Goal: Task Accomplishment & Management: Use online tool/utility

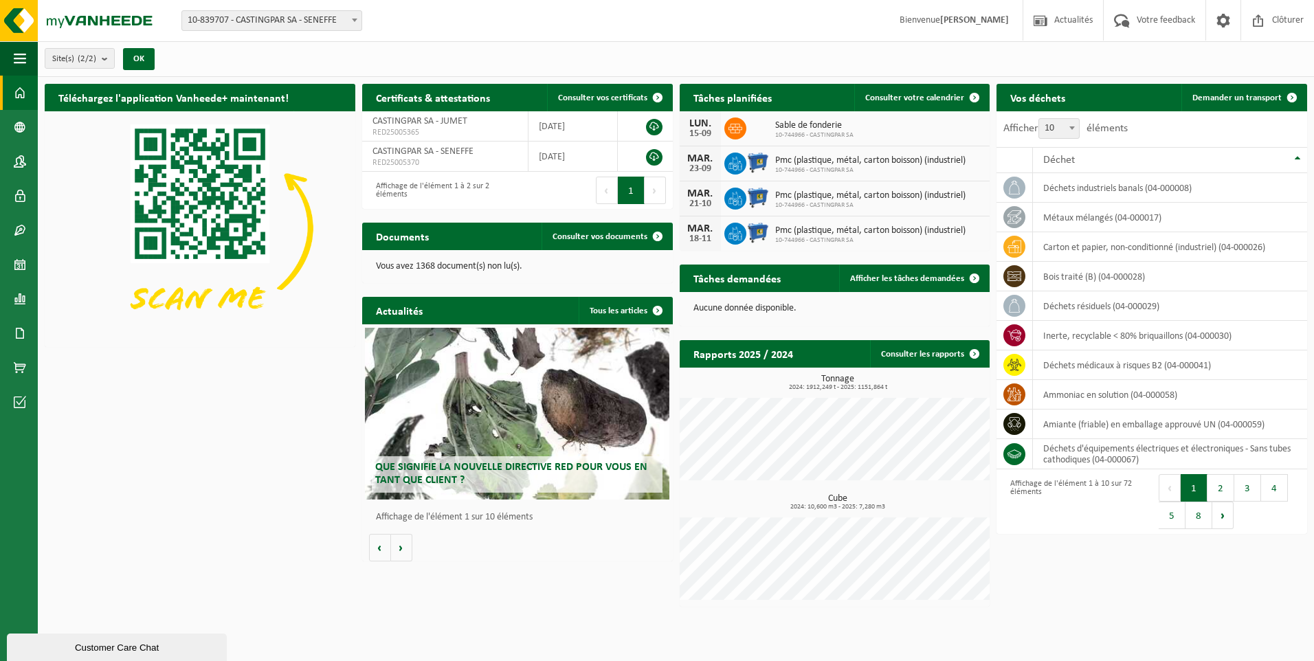
click at [311, 26] on span "10-839707 - CASTINGPAR SA - SENEFFE" at bounding box center [271, 20] width 179 height 19
select select "6262"
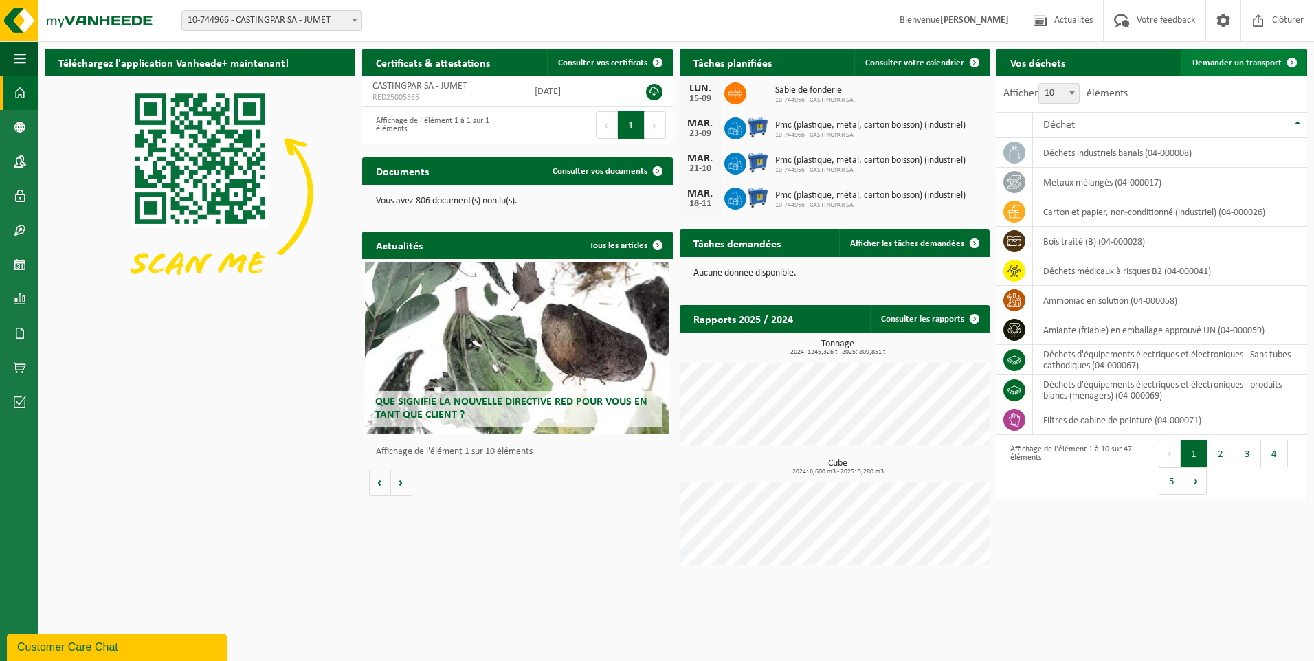
click at [1205, 54] on link "Demander un transport" at bounding box center [1243, 62] width 124 height 27
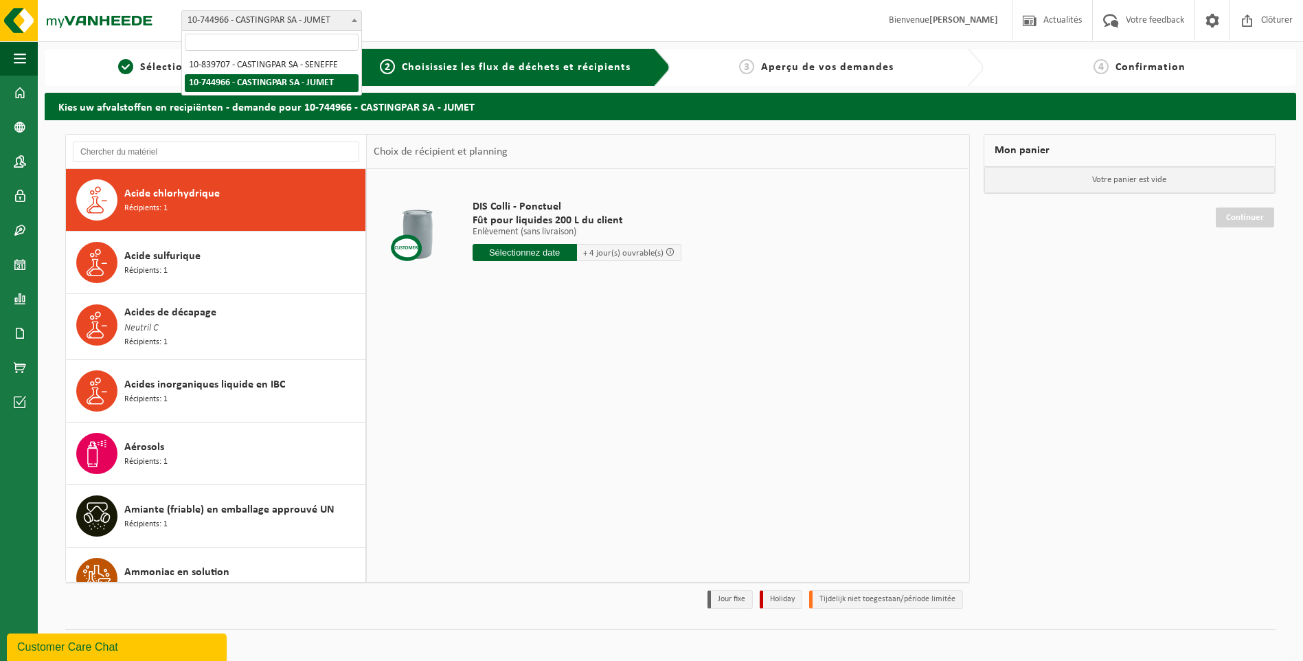
click at [322, 23] on span "10-744966 - CASTINGPAR SA - JUMET" at bounding box center [271, 20] width 179 height 19
click at [21, 257] on span at bounding box center [20, 264] width 12 height 34
